Goal: Check status: Check status

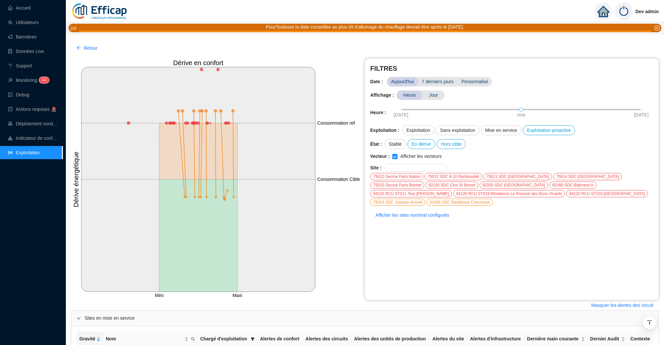
scroll to position [243, 0]
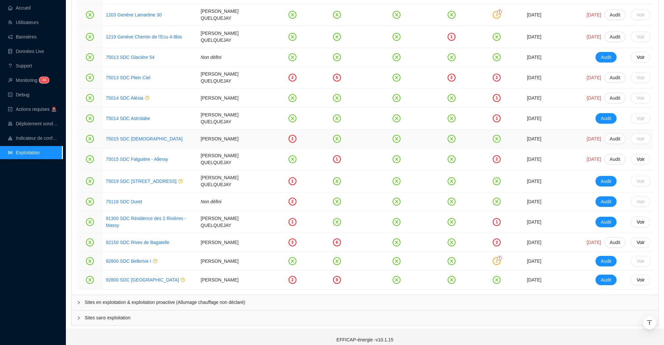
scroll to position [924, 0]
click at [126, 258] on link "92800 SDC Bellerive I" at bounding box center [128, 260] width 45 height 5
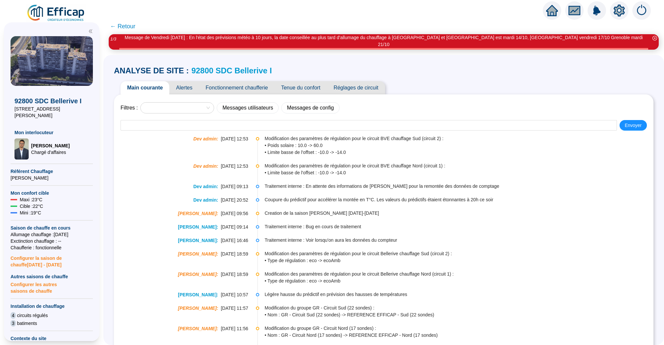
click at [309, 81] on span "Tenue du confort" at bounding box center [300, 87] width 52 height 13
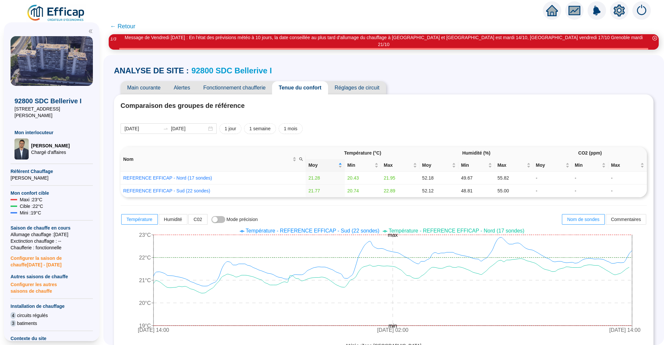
click at [260, 81] on span "Fonctionnement chaufferie" at bounding box center [233, 87] width 75 height 13
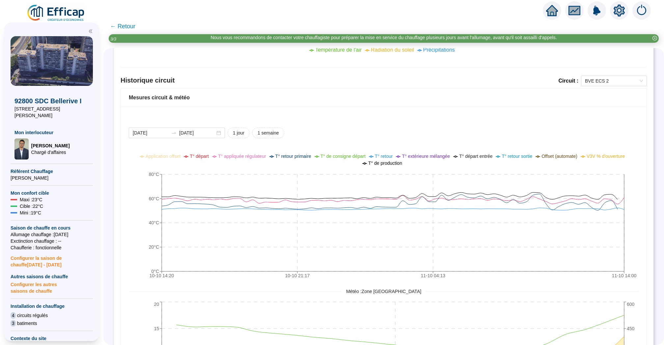
scroll to position [421, 0]
click at [617, 80] on span "BVE ECS 2" at bounding box center [614, 80] width 58 height 10
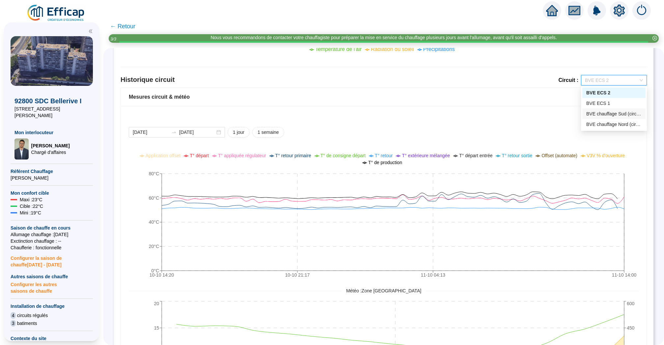
click at [610, 114] on div "BVE chauffage Sud (circuit 2)" at bounding box center [613, 114] width 55 height 7
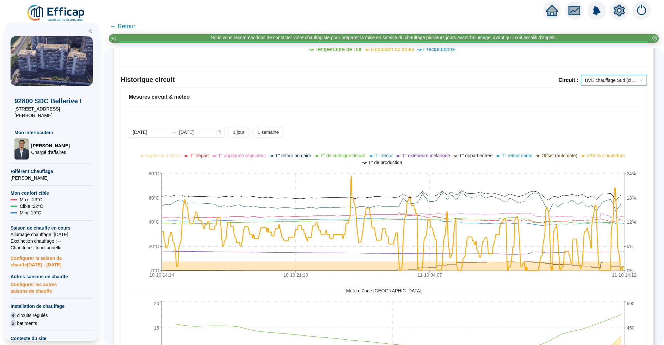
scroll to position [434, 0]
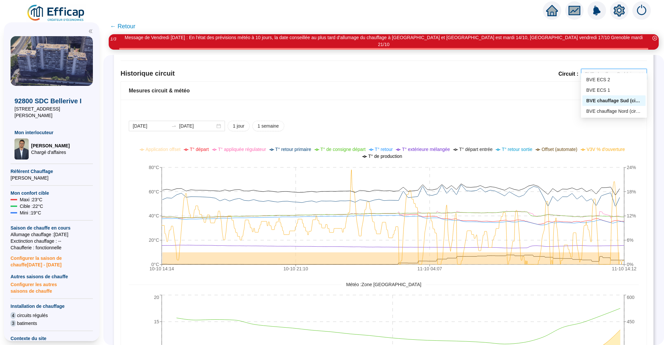
click at [614, 69] on span "BVE chauffage Sud (circuit 2)" at bounding box center [614, 74] width 58 height 10
click at [615, 110] on div "BVE chauffage Nord (circuit 1)" at bounding box center [613, 111] width 55 height 7
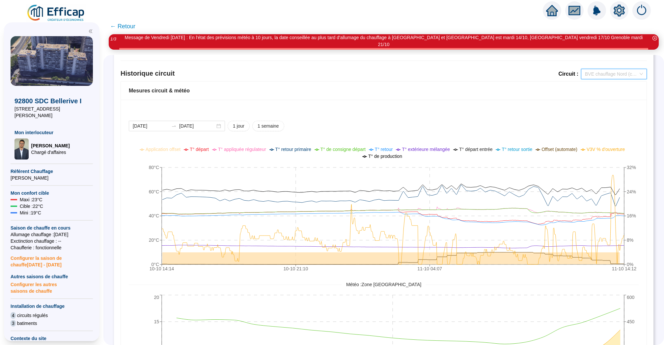
click at [615, 69] on span "BVE chauffage Nord (circuit 1)" at bounding box center [614, 74] width 58 height 10
click at [614, 99] on div "BVE chauffage Sud (circuit 2)" at bounding box center [613, 100] width 55 height 7
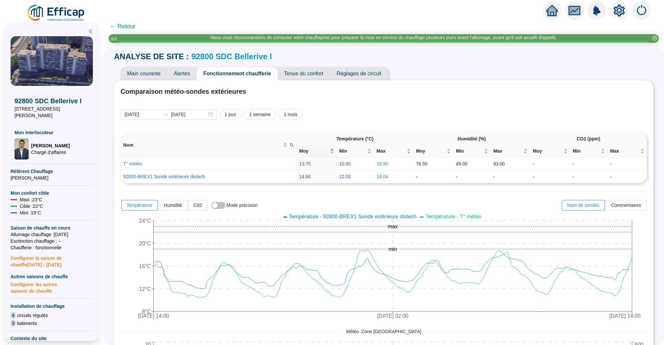
scroll to position [8, 0]
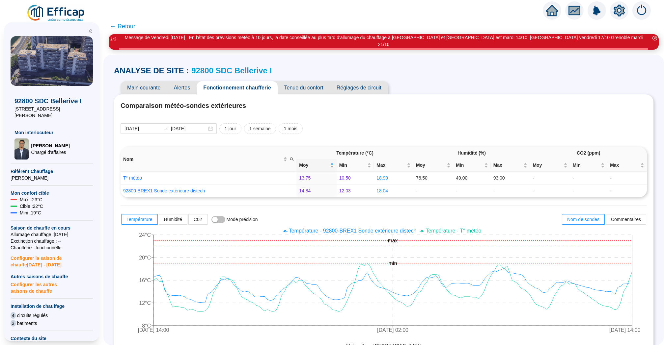
scroll to position [8, 0]
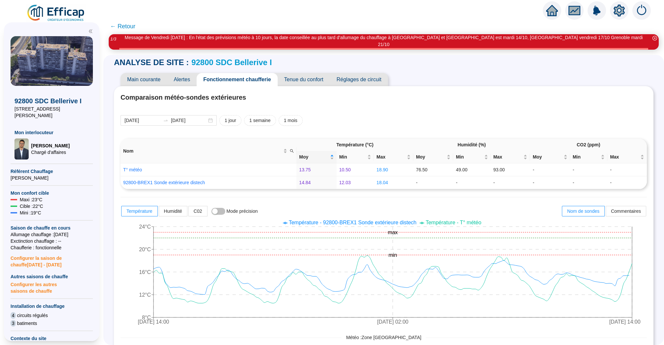
click at [124, 30] on span "← Retour" at bounding box center [122, 26] width 25 height 9
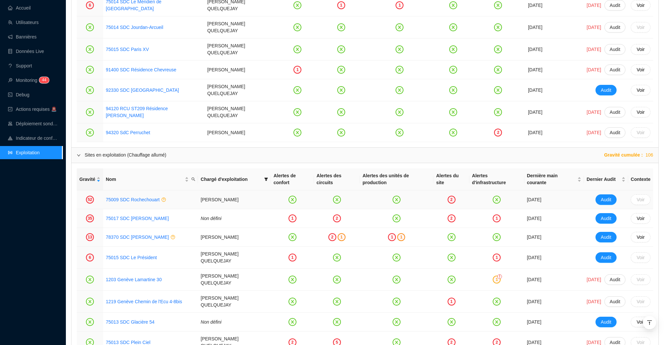
scroll to position [657, 0]
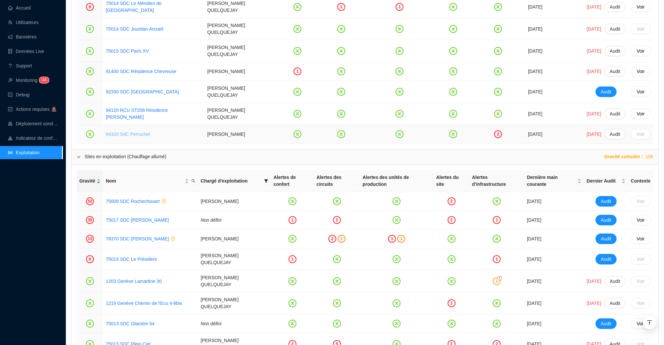
click at [134, 132] on link "94320 SdC Perruchet" at bounding box center [128, 134] width 44 height 5
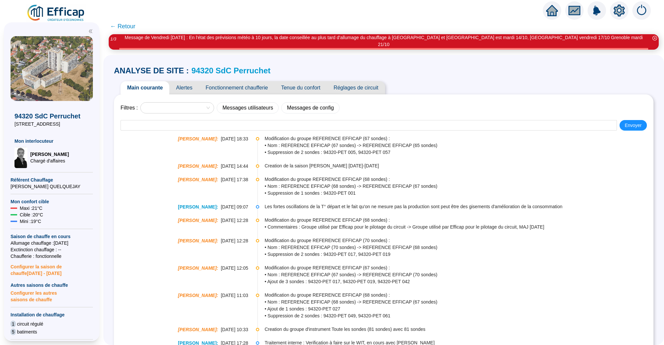
click at [307, 81] on span "Tenue du confort" at bounding box center [300, 87] width 52 height 13
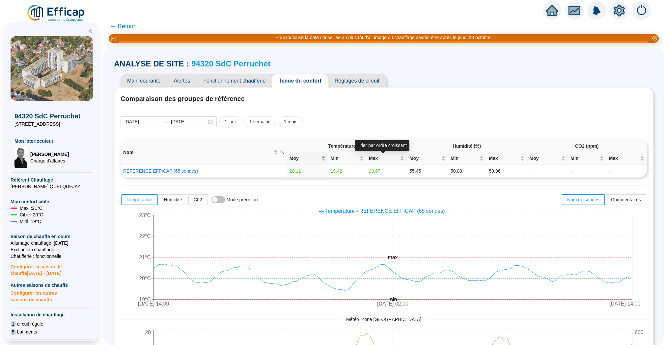
scroll to position [5, 0]
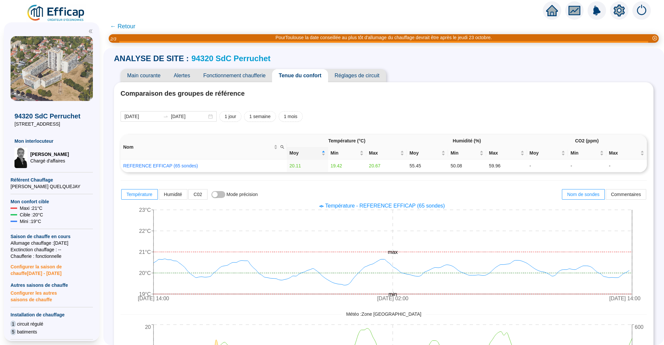
click at [259, 76] on span "Fonctionnement chaufferie" at bounding box center [233, 75] width 75 height 13
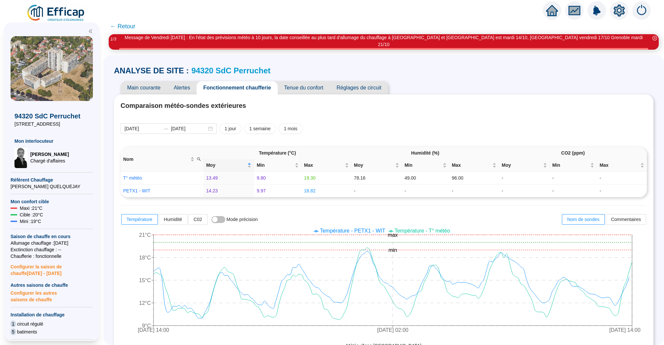
click at [230, 66] on link "94320 SdC Perruchet" at bounding box center [230, 70] width 79 height 9
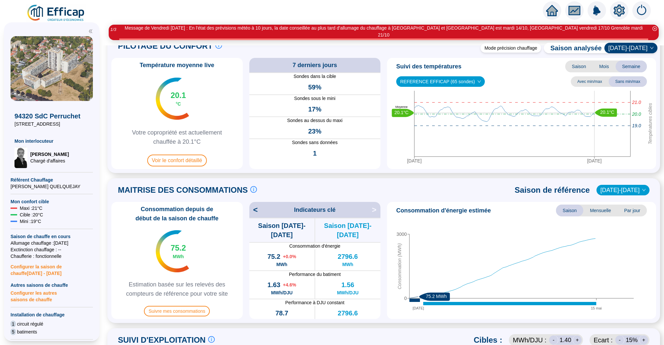
scroll to position [19, 0]
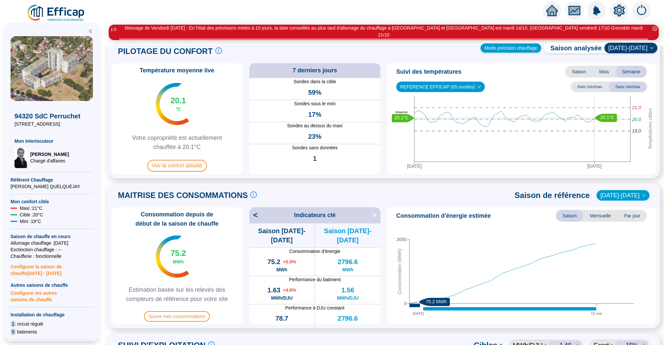
click at [508, 45] on div "Mode précision chauffage" at bounding box center [510, 47] width 61 height 9
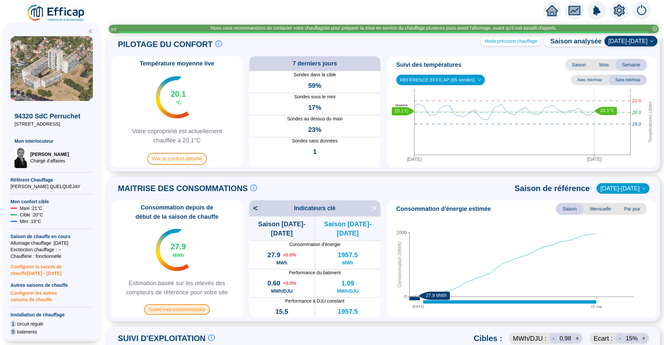
click at [197, 308] on span "Suivre mes consommations" at bounding box center [177, 309] width 66 height 11
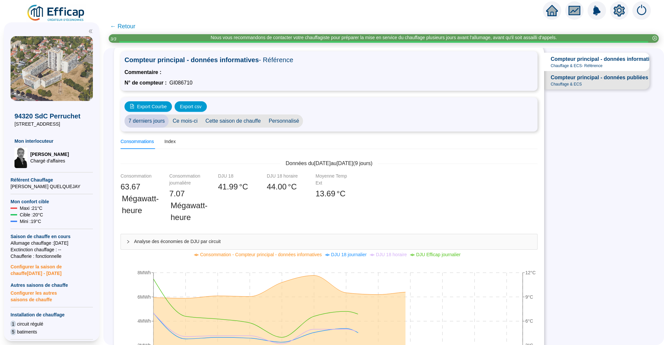
scroll to position [20, 0]
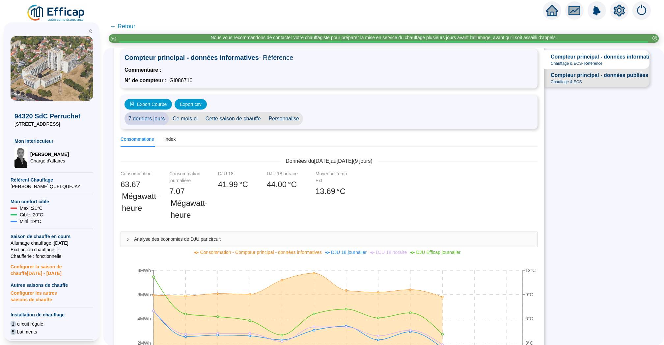
click at [241, 122] on span "Cette saison de chauffe" at bounding box center [232, 118] width 63 height 13
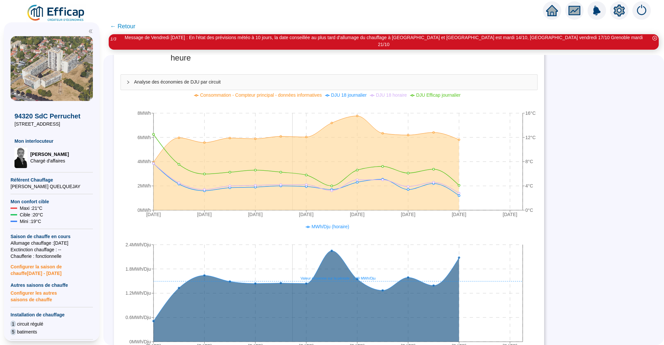
scroll to position [229, 0]
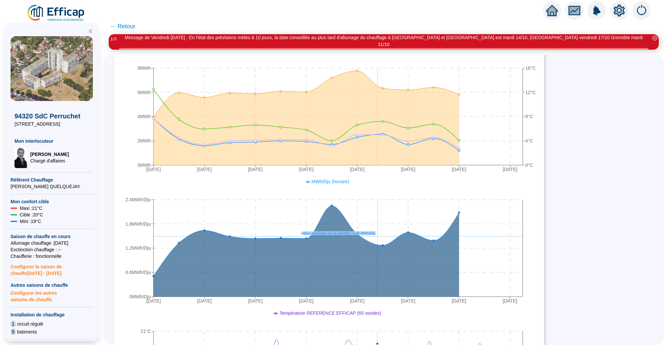
drag, startPoint x: 301, startPoint y: 221, endPoint x: 378, endPoint y: 225, distance: 76.4
click at [378, 225] on icon "27 sept. 2025 29 sept. 2025 1 oct. 2025 3 oct. 2025 5 oct. 2025 7 oct. 2025 9 o…" at bounding box center [328, 243] width 417 height 132
click at [380, 222] on icon "27 sept. 2025 29 sept. 2025 1 oct. 2025 3 oct. 2025 5 oct. 2025 7 oct. 2025 9 o…" at bounding box center [328, 243] width 417 height 132
drag, startPoint x: 378, startPoint y: 222, endPoint x: 321, endPoint y: 226, distance: 57.4
click at [321, 226] on icon "27 sept. 2025 29 sept. 2025 1 oct. 2025 3 oct. 2025 5 oct. 2025 7 oct. 2025 9 o…" at bounding box center [328, 243] width 417 height 132
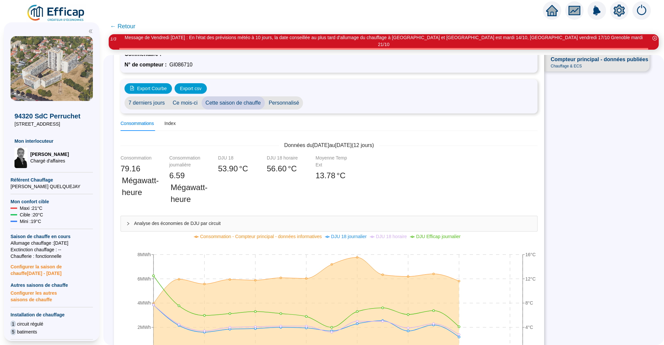
scroll to position [0, 0]
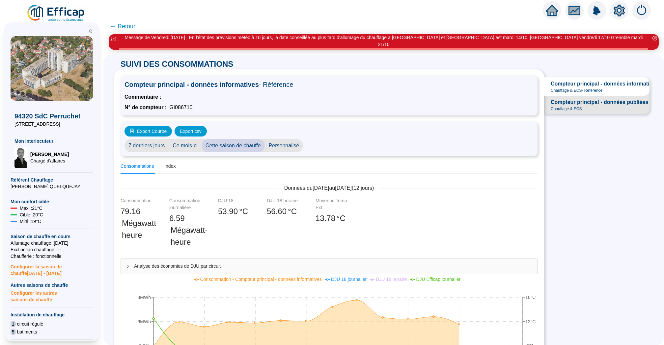
click at [124, 25] on span "← Retour" at bounding box center [122, 26] width 25 height 9
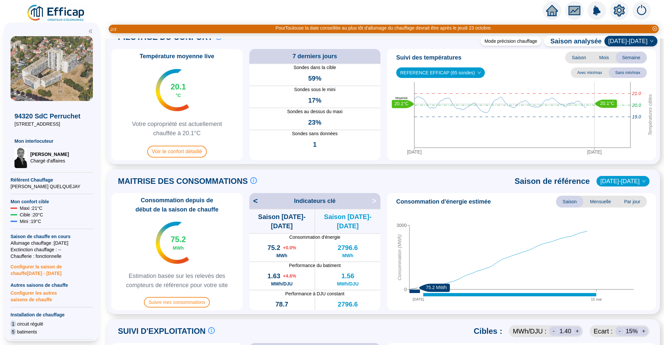
scroll to position [27, 0]
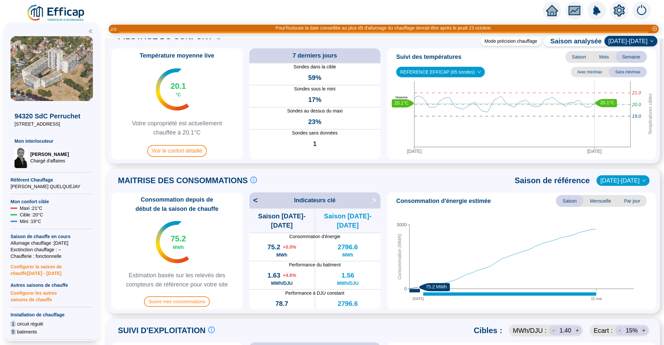
click at [256, 203] on span "<" at bounding box center [253, 200] width 9 height 11
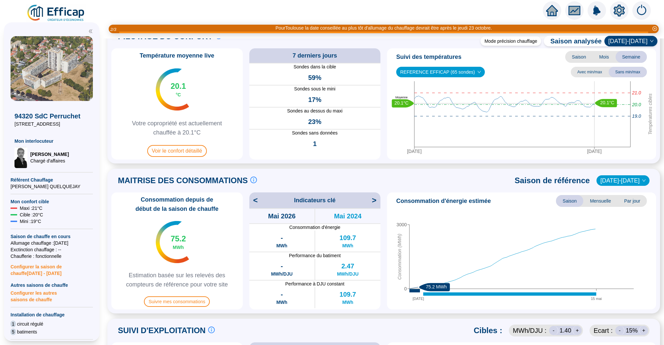
click at [256, 203] on span "<" at bounding box center [253, 200] width 9 height 11
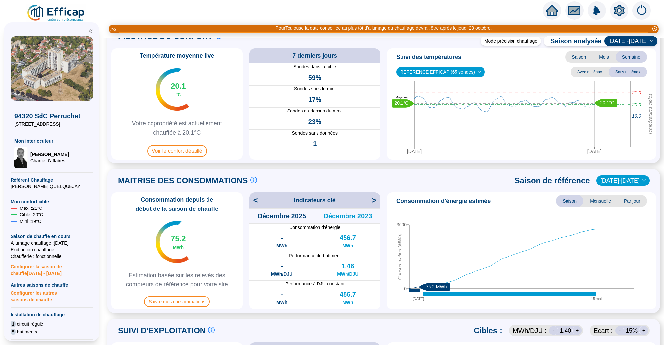
click at [256, 203] on span "<" at bounding box center [253, 200] width 9 height 11
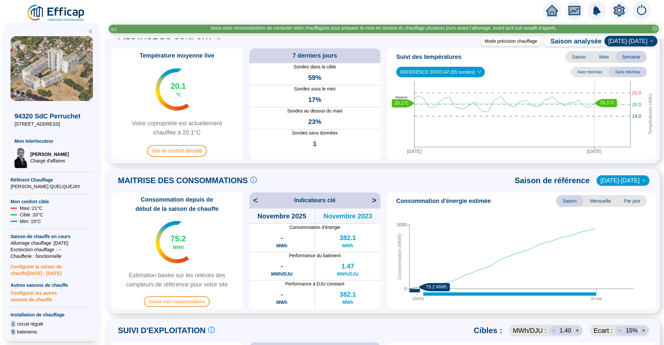
click at [256, 203] on span "<" at bounding box center [253, 200] width 9 height 11
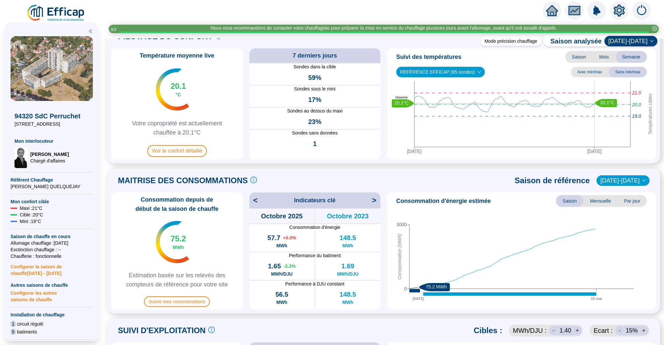
click at [256, 204] on span "<" at bounding box center [253, 200] width 9 height 11
click at [255, 201] on span "<" at bounding box center [253, 200] width 9 height 11
drag, startPoint x: 265, startPoint y: 264, endPoint x: 284, endPoint y: 269, distance: 20.0
click at [284, 269] on div "1.56 + 0.0 % MWh/DJU" at bounding box center [281, 269] width 65 height 21
click at [297, 274] on div "1.56 + 0.0 % MWh/DJU" at bounding box center [281, 269] width 65 height 21
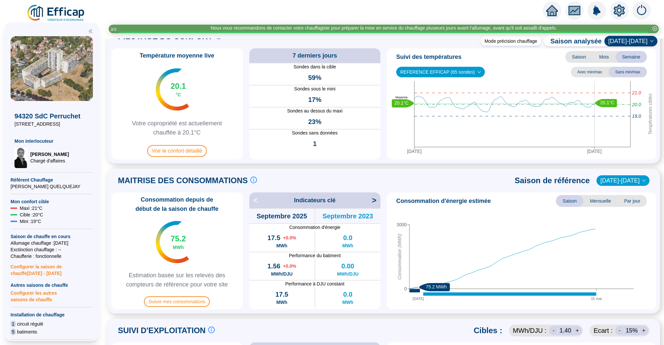
click at [376, 201] on span ">" at bounding box center [376, 200] width 9 height 11
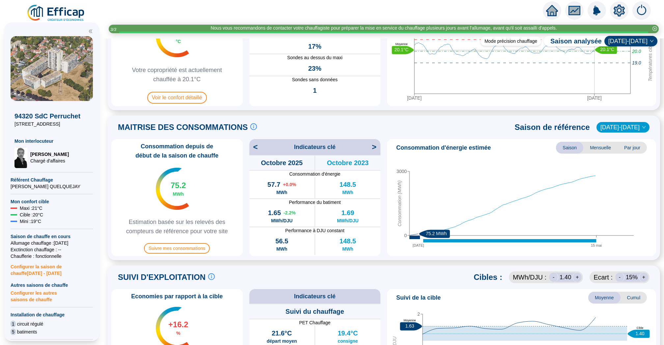
scroll to position [139, 0]
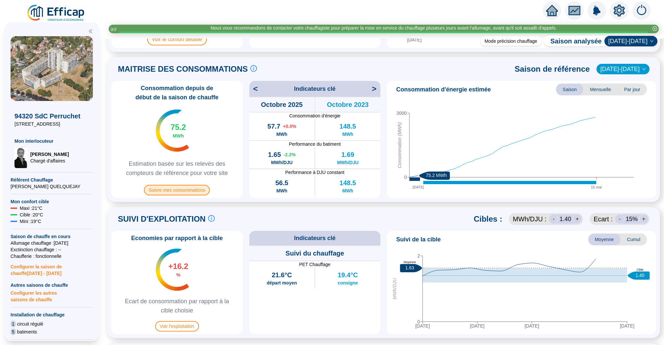
click at [193, 190] on span "Suivre mes consommations" at bounding box center [177, 190] width 66 height 11
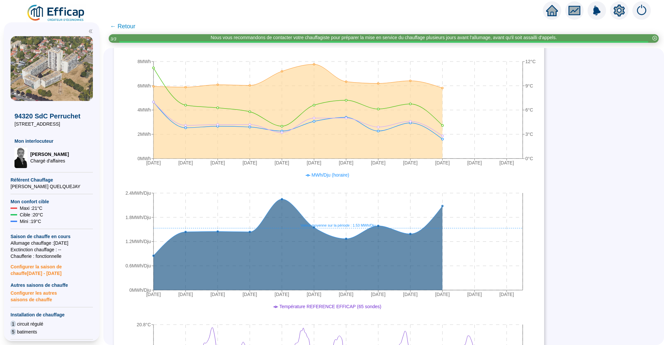
scroll to position [232, 0]
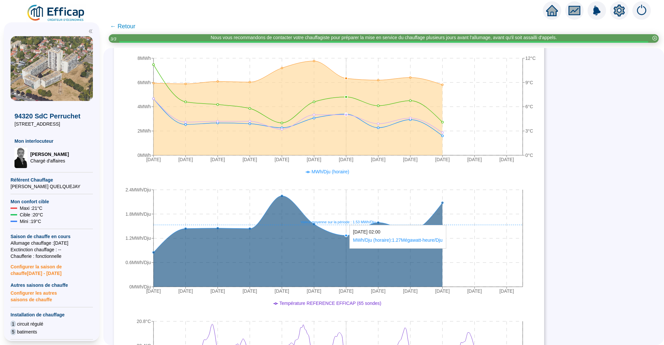
drag, startPoint x: 320, startPoint y: 221, endPoint x: 348, endPoint y: 221, distance: 28.6
click at [348, 221] on tspan "Valeur moyenne sur la période : 1.53 MWh/Dju" at bounding box center [337, 222] width 75 height 4
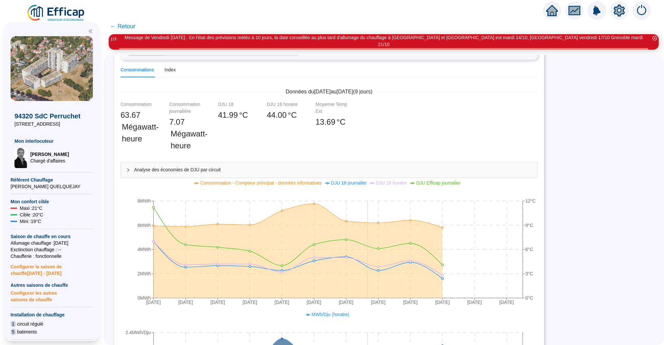
scroll to position [0, 0]
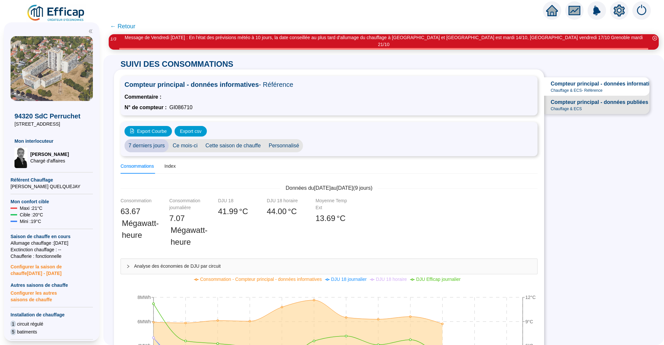
click at [122, 25] on span "← Retour" at bounding box center [122, 26] width 25 height 9
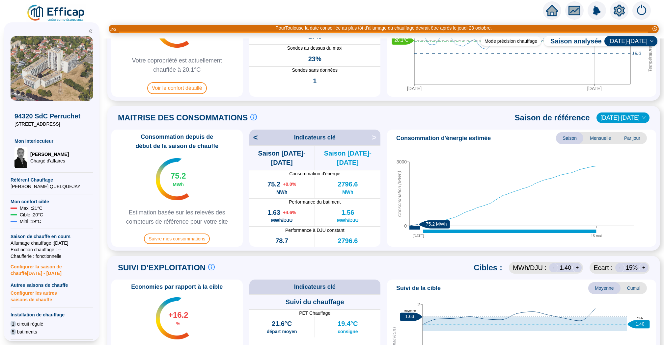
scroll to position [59, 0]
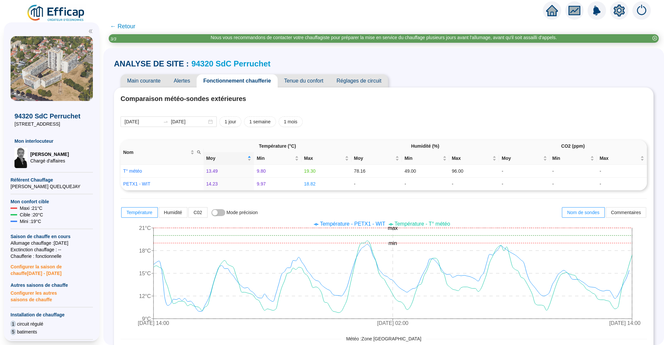
click at [185, 84] on span "Alertes" at bounding box center [182, 80] width 30 height 13
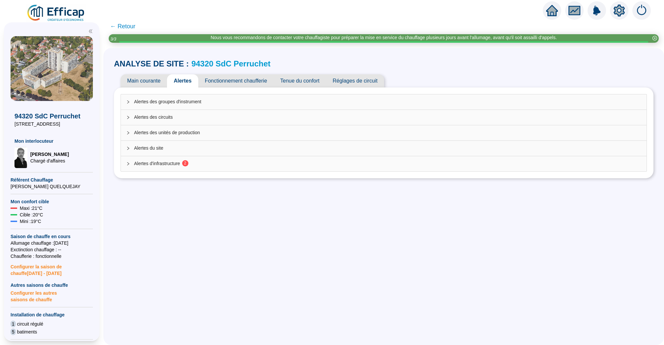
click at [280, 162] on span "Alertes d'infrastructure 2" at bounding box center [387, 163] width 507 height 7
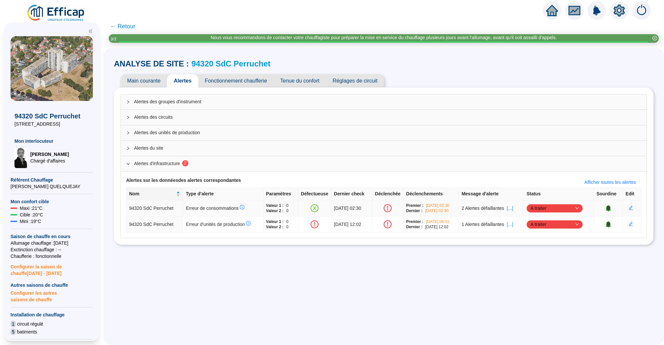
click at [513, 209] on span "[...]" at bounding box center [510, 208] width 6 height 7
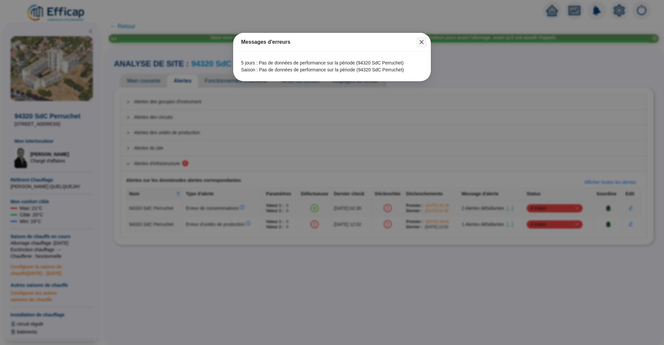
click at [422, 40] on icon "close" at bounding box center [421, 41] width 5 height 5
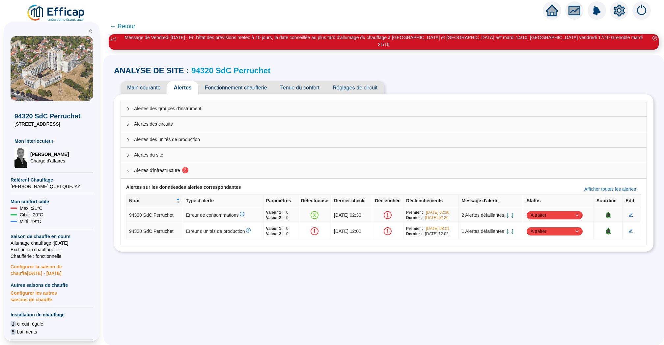
click at [578, 210] on span "A traiter" at bounding box center [554, 215] width 48 height 10
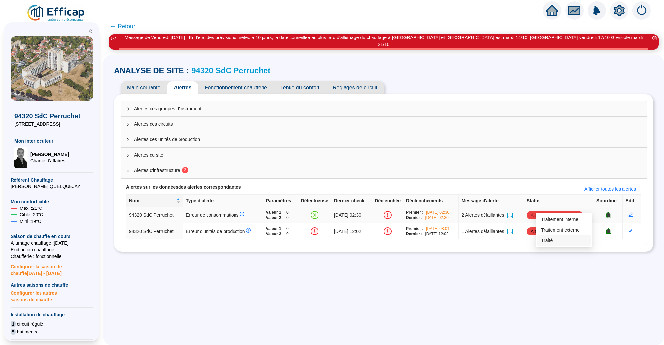
click at [577, 241] on div "Traité" at bounding box center [563, 240] width 45 height 7
click at [151, 148] on div "Alertes du site" at bounding box center [383, 155] width 525 height 15
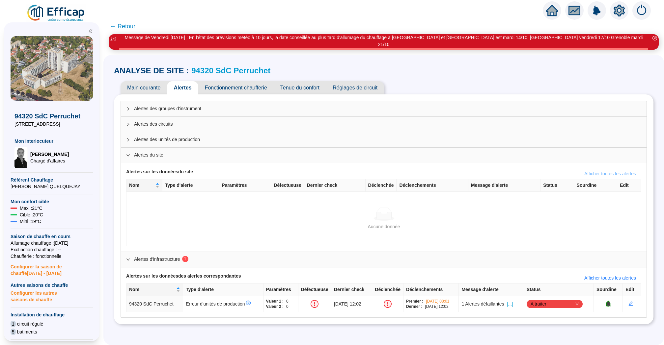
click at [596, 170] on span "Afficher toutes les alertes" at bounding box center [610, 173] width 52 height 7
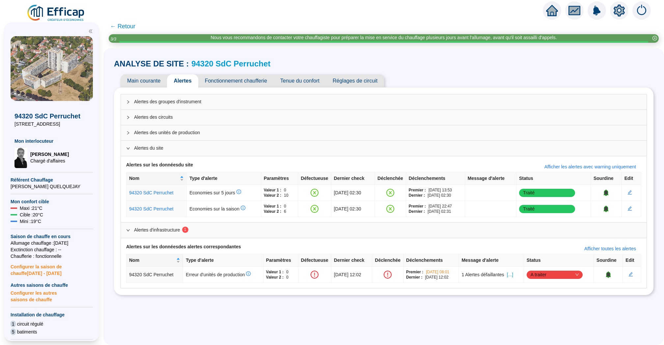
click at [118, 25] on span "← Retour" at bounding box center [122, 26] width 25 height 9
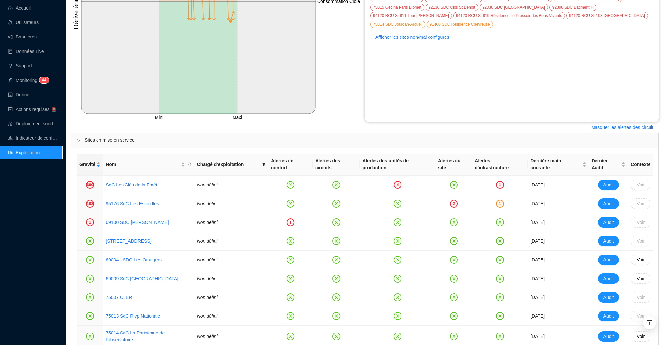
scroll to position [128, 0]
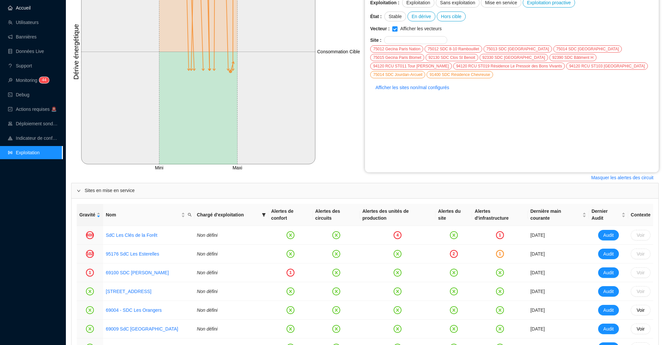
click at [19, 9] on link "Accueil" at bounding box center [19, 7] width 23 height 5
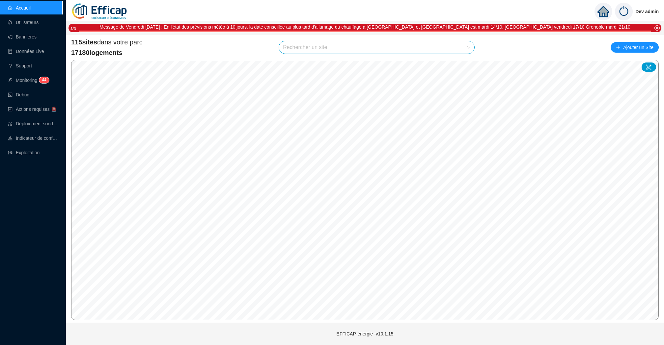
click at [379, 45] on input "search" at bounding box center [373, 47] width 181 height 13
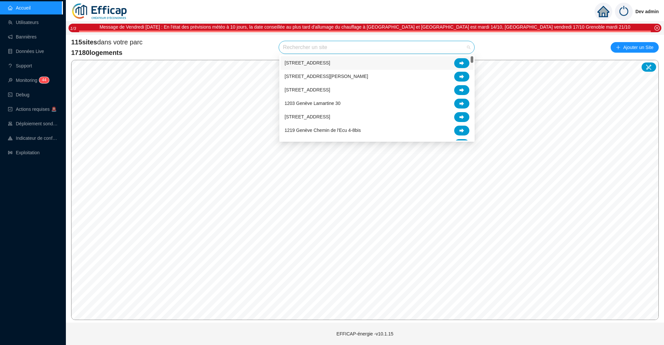
type input "e"
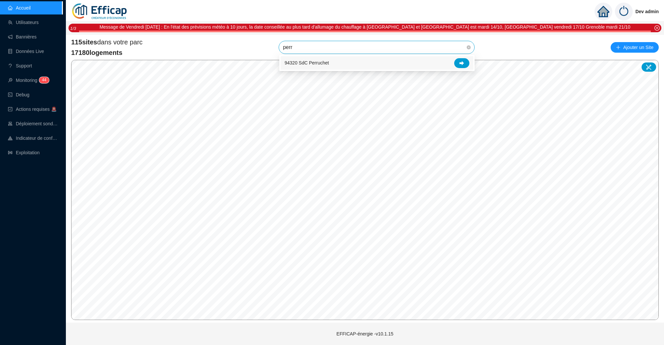
type input "perru"
click at [467, 65] on div at bounding box center [461, 63] width 15 height 10
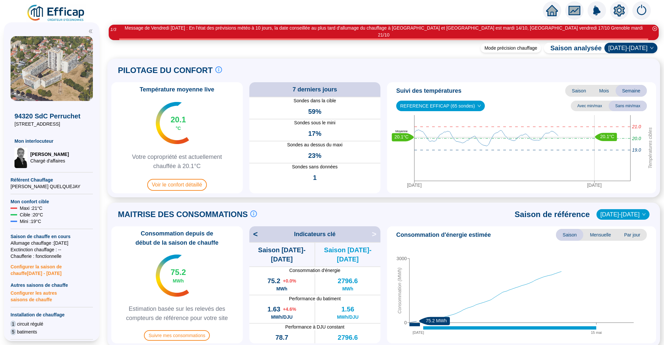
click at [623, 4] on div at bounding box center [619, 10] width 18 height 18
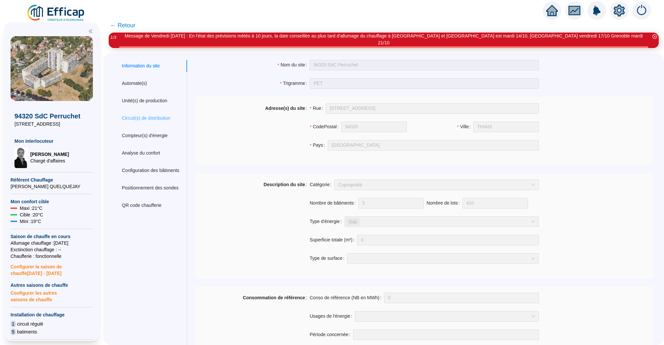
click at [147, 115] on div "Circuit(s) de distribution" at bounding box center [150, 118] width 73 height 12
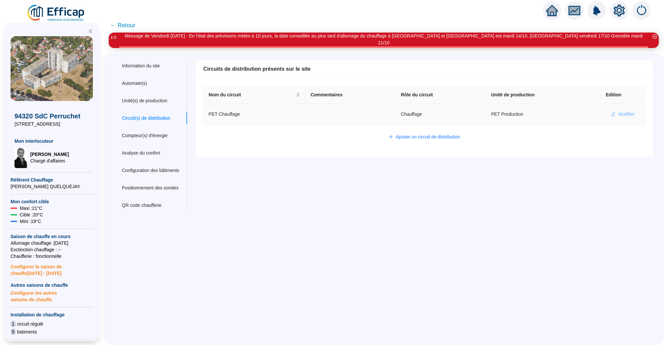
click at [626, 111] on span "Modifier" at bounding box center [626, 114] width 16 height 7
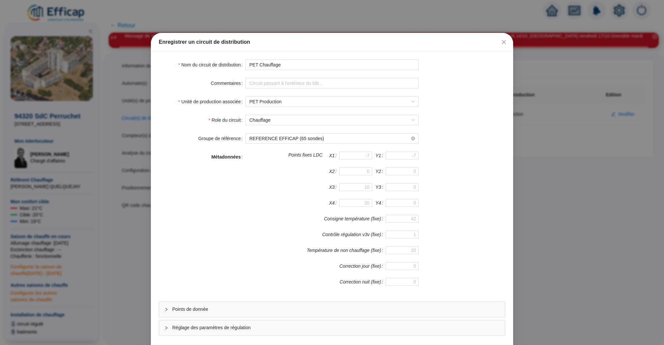
click at [276, 323] on div "Réglage des paramètres de régulation" at bounding box center [332, 328] width 346 height 15
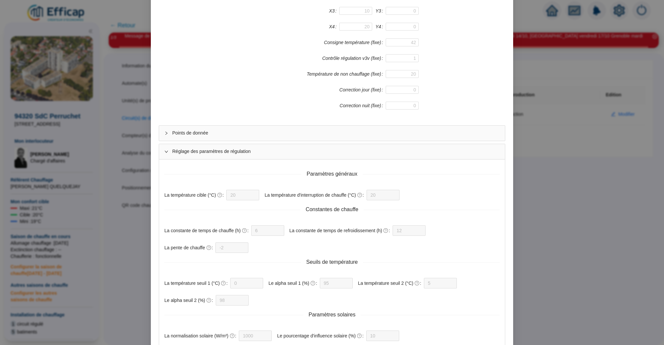
scroll to position [316, 0]
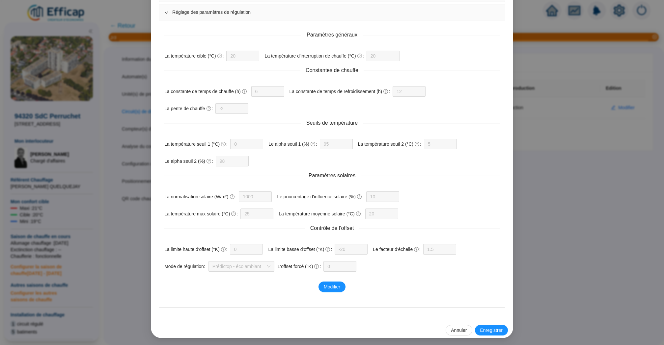
click at [554, 138] on div "Enregistrer un circuit de distribution Nom du circuit de distribution PET Chauf…" at bounding box center [332, 172] width 664 height 345
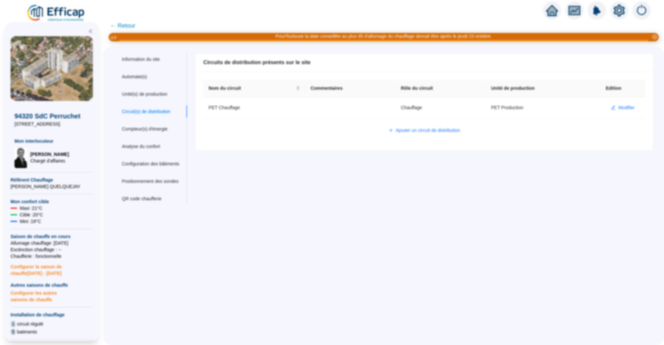
scroll to position [283, 0]
click at [124, 24] on span "← Retour" at bounding box center [122, 25] width 25 height 9
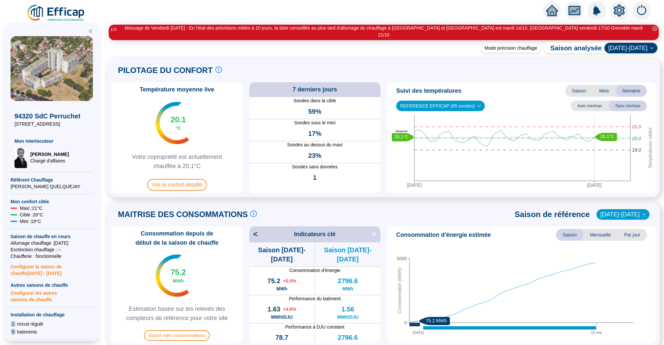
click at [552, 13] on icon "home" at bounding box center [552, 11] width 12 height 12
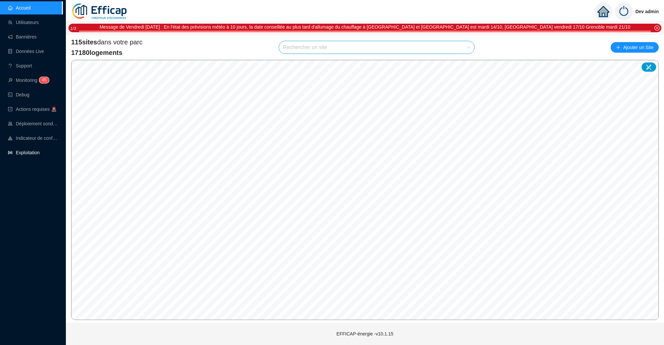
click at [38, 151] on link "Exploitation" at bounding box center [24, 152] width 32 height 5
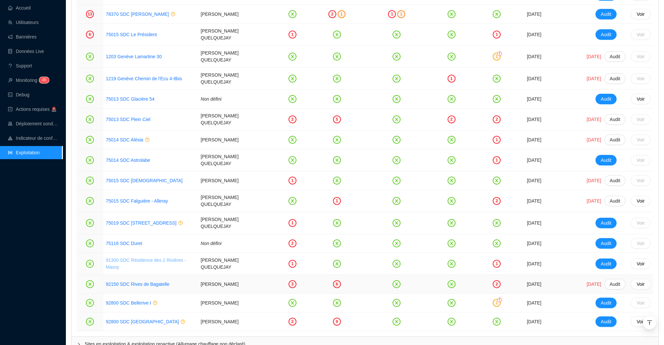
scroll to position [895, 0]
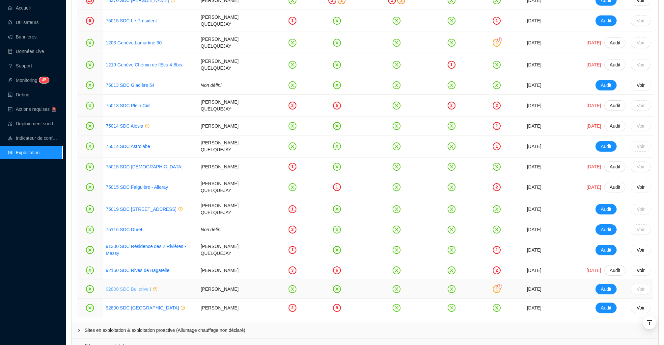
click at [146, 287] on link "92800 SDC Bellerive I" at bounding box center [128, 289] width 45 height 5
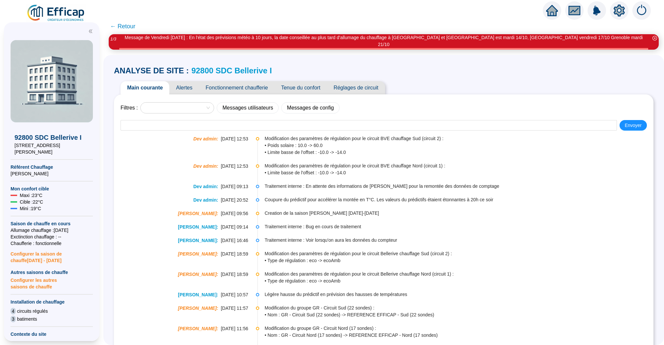
click at [315, 81] on span "Tenue du confort" at bounding box center [300, 87] width 52 height 13
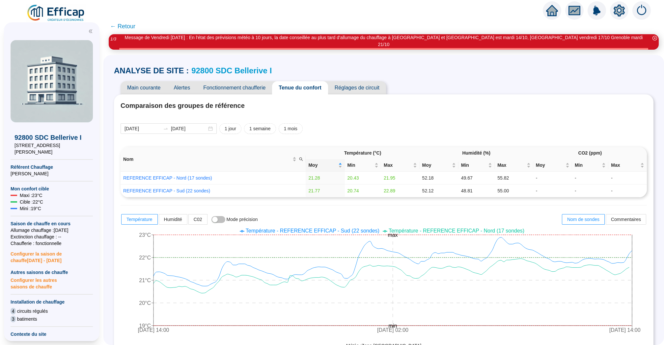
click at [254, 82] on span "Fonctionnement chaufferie" at bounding box center [233, 87] width 75 height 13
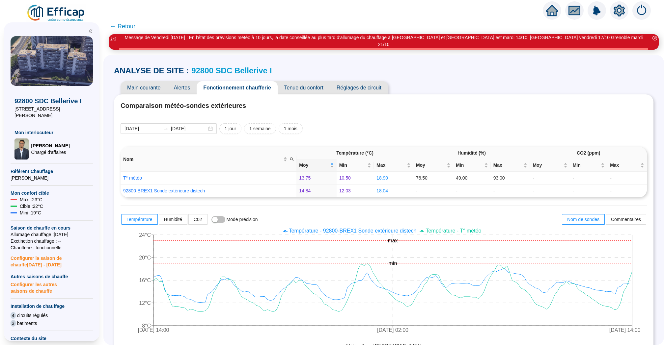
click at [121, 27] on span "← Retour" at bounding box center [122, 26] width 25 height 9
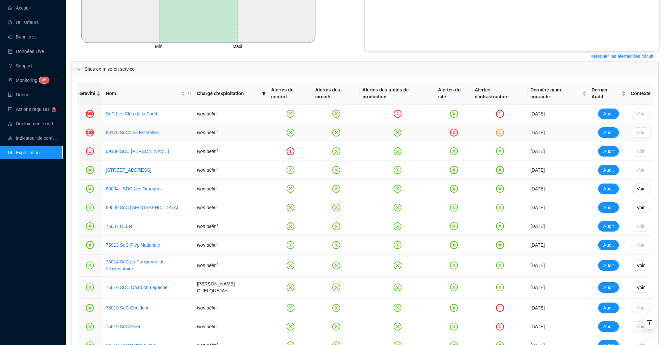
scroll to position [244, 0]
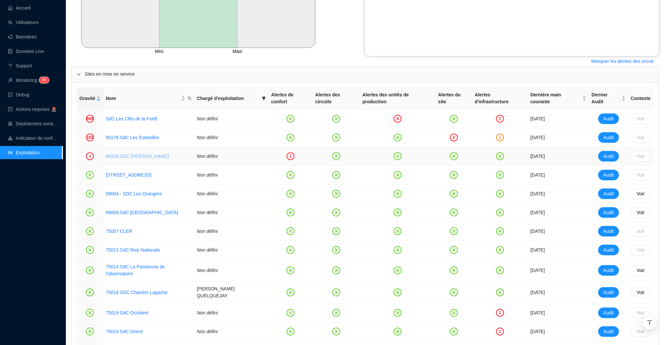
click at [149, 155] on link "69100 SDC [PERSON_NAME]" at bounding box center [137, 156] width 63 height 5
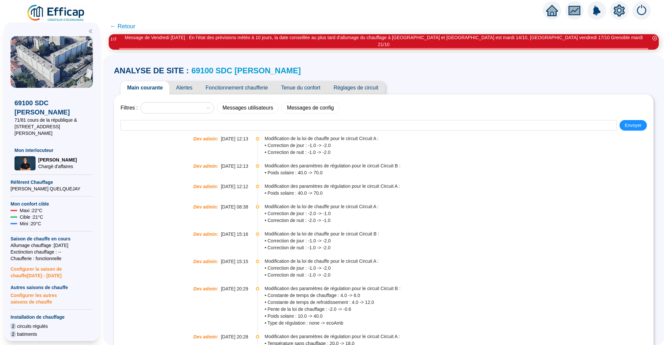
click at [188, 81] on span "Alertes" at bounding box center [184, 87] width 30 height 13
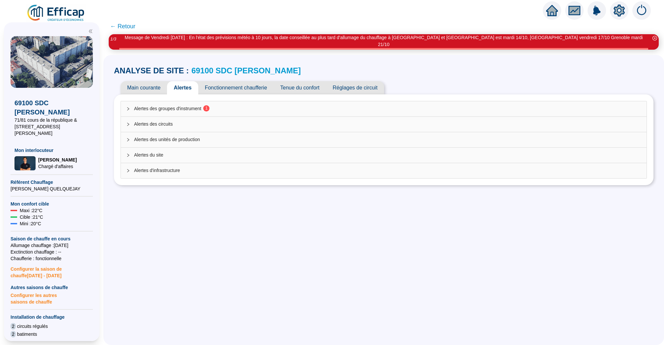
click at [224, 105] on span "Alertes des groupes d'instrument 1" at bounding box center [387, 108] width 507 height 7
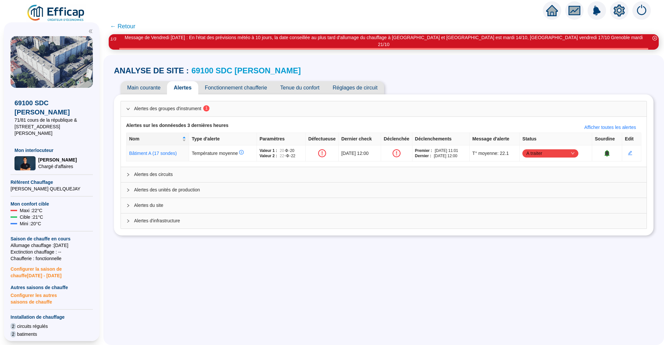
click at [259, 94] on div "Alertes des groupes d'instrument 1 Alertes sur les données des 3 dernières heur…" at bounding box center [383, 164] width 539 height 141
click at [259, 81] on span "Fonctionnement chaufferie" at bounding box center [235, 87] width 75 height 13
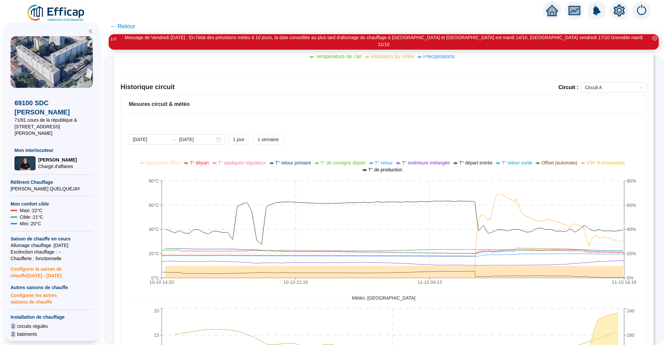
scroll to position [402, 0]
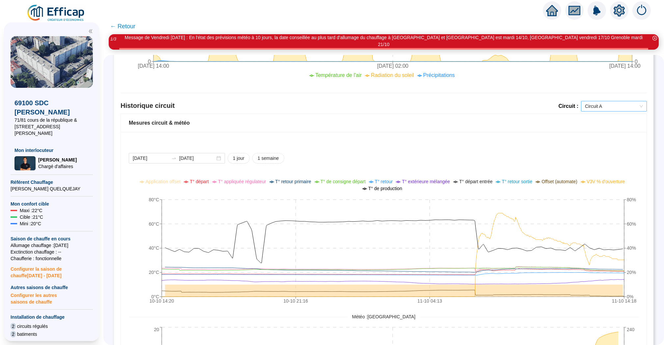
click at [623, 101] on span "Circuit A" at bounding box center [614, 106] width 58 height 10
click at [612, 125] on div "Circuit B" at bounding box center [613, 122] width 55 height 7
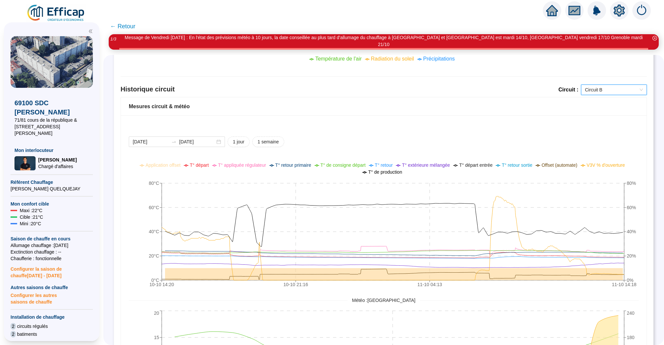
scroll to position [422, 0]
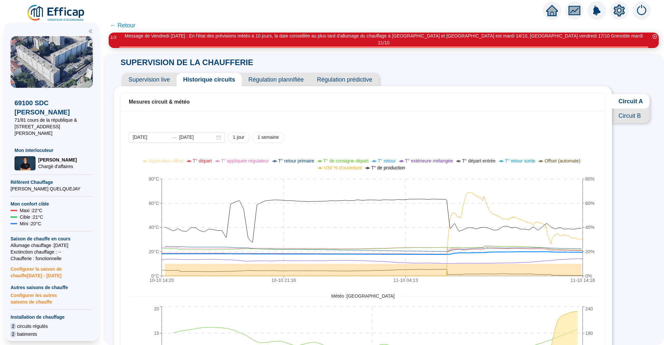
click at [152, 79] on span "Supervision live" at bounding box center [149, 79] width 55 height 13
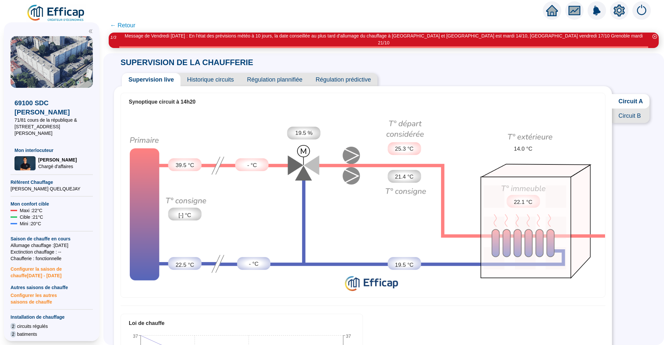
click at [217, 73] on span "Historique circuits" at bounding box center [210, 79] width 60 height 13
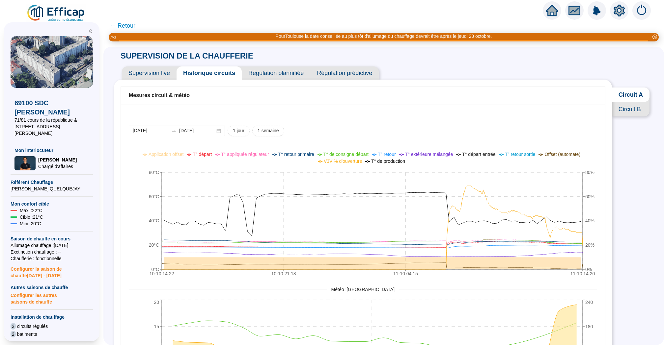
click at [627, 105] on span "Circuit B" at bounding box center [631, 109] width 38 height 14
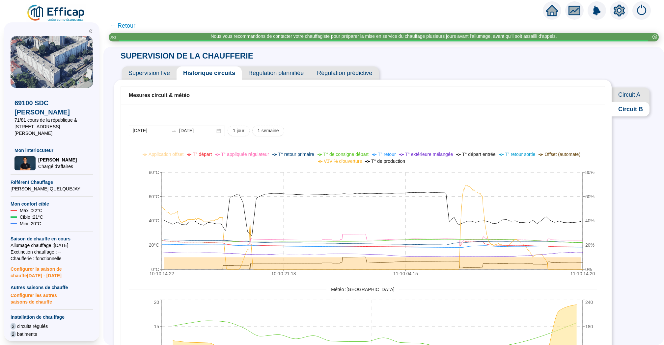
click at [623, 92] on span "Circuit A" at bounding box center [630, 95] width 38 height 14
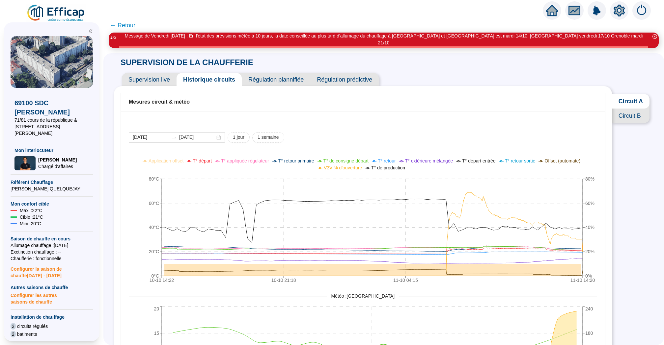
click at [151, 75] on span "Supervision live" at bounding box center [149, 79] width 55 height 13
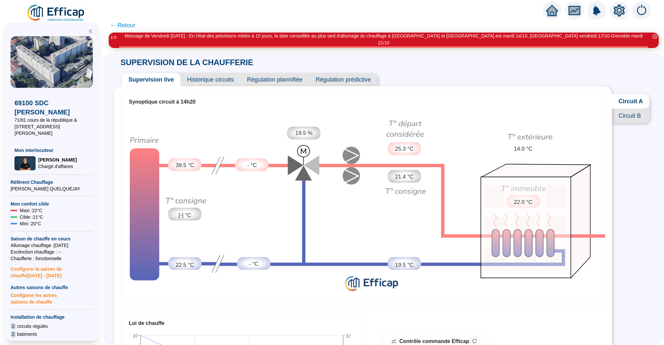
click at [124, 23] on span "← Retour" at bounding box center [122, 25] width 25 height 9
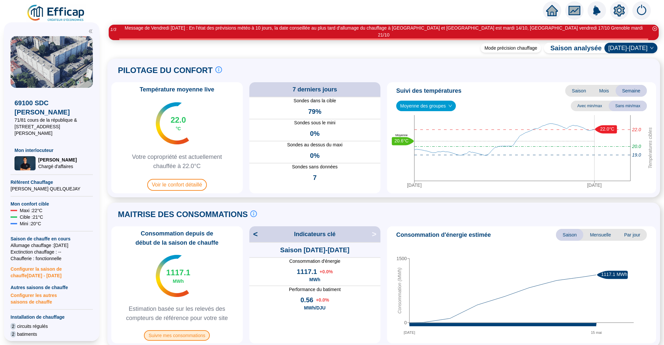
click at [206, 331] on span "Suivre mes consommations" at bounding box center [177, 335] width 66 height 11
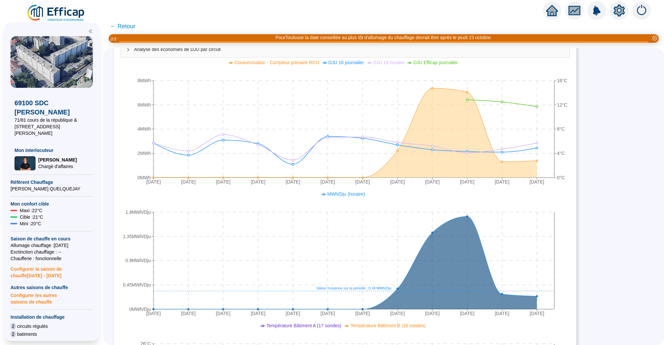
scroll to position [221, 0]
